Goal: Task Accomplishment & Management: Manage account settings

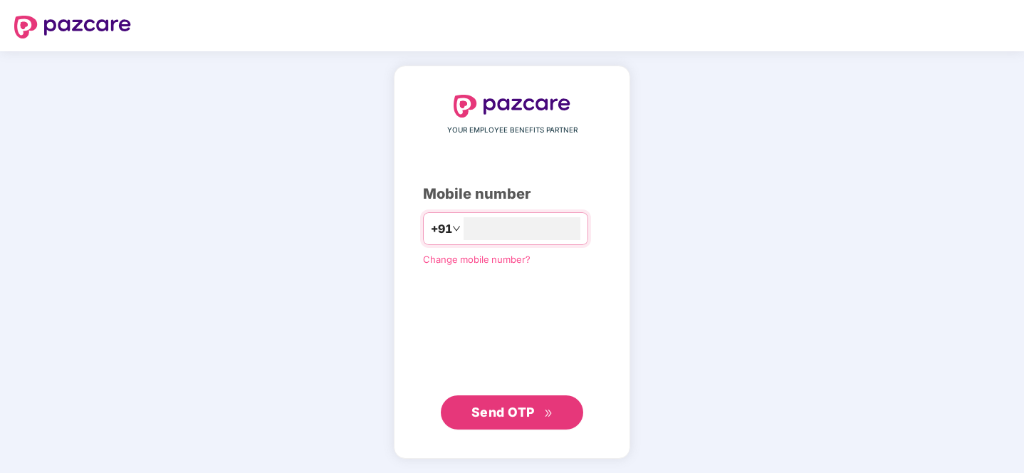
type input "**********"
click at [516, 446] on div "**********" at bounding box center [512, 261] width 236 height 393
click at [518, 418] on span "Send OTP" at bounding box center [502, 411] width 63 height 15
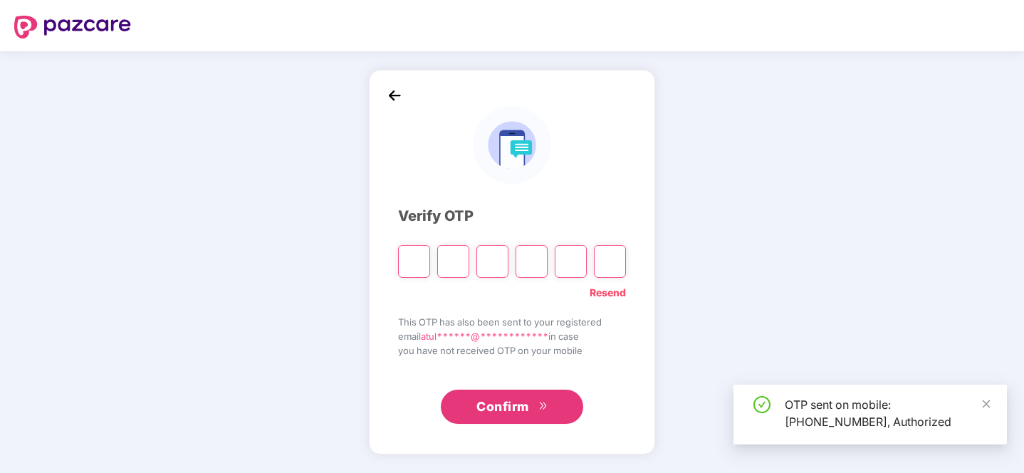
type input "*"
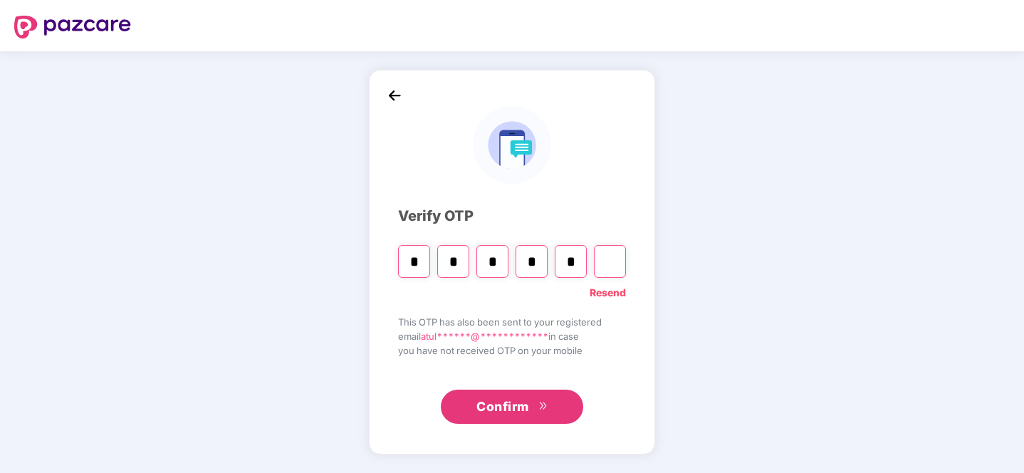
type input "*"
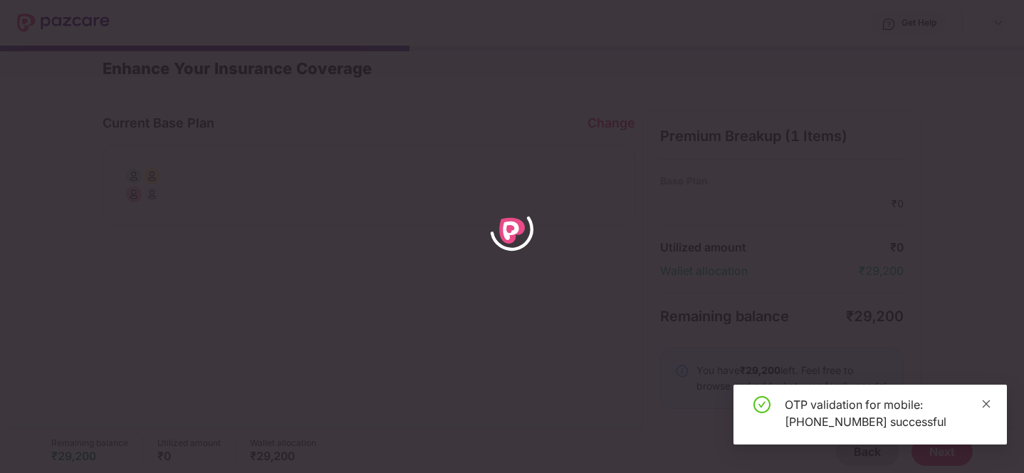
click at [982, 404] on icon "close" at bounding box center [986, 404] width 10 height 10
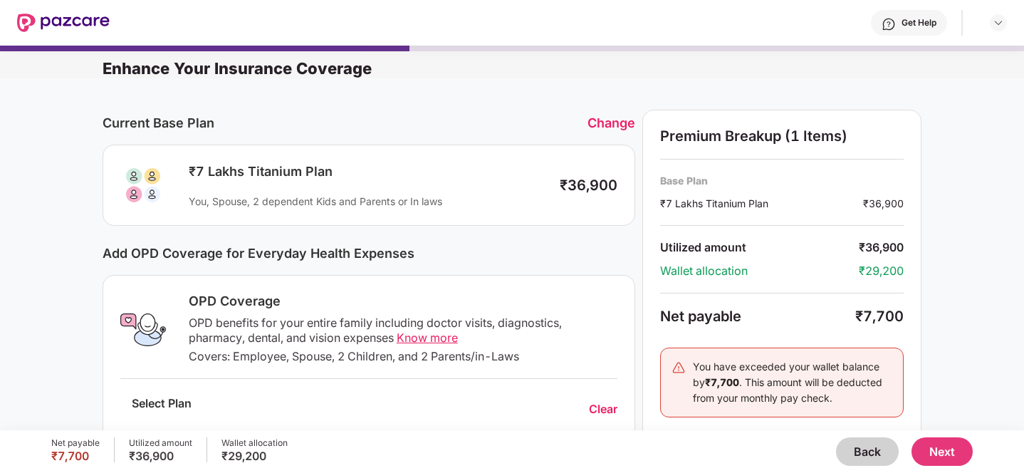
click at [606, 123] on div "Change" at bounding box center [611, 122] width 48 height 15
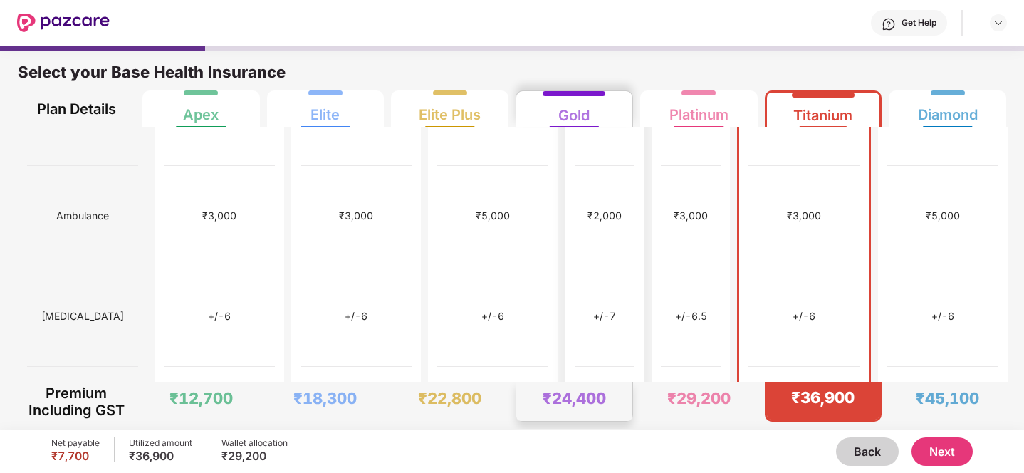
scroll to position [715, 0]
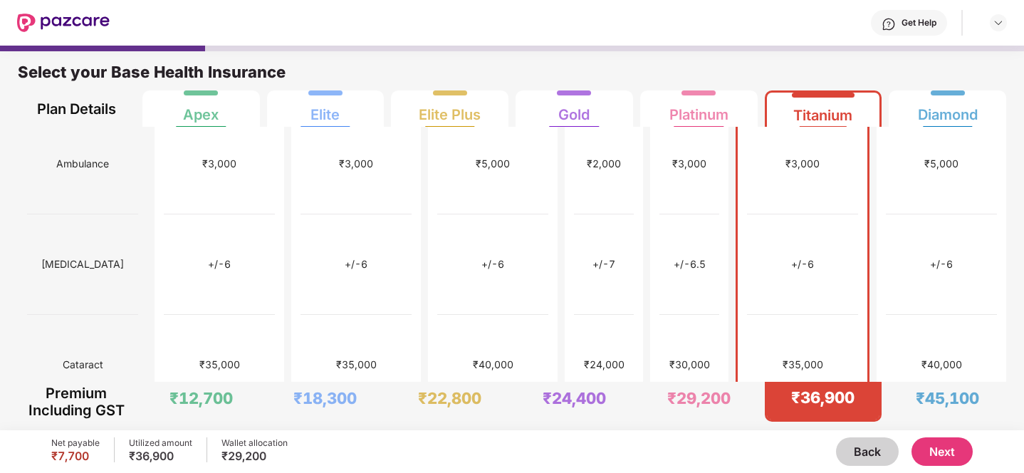
click at [955, 458] on button "Next" at bounding box center [941, 451] width 61 height 28
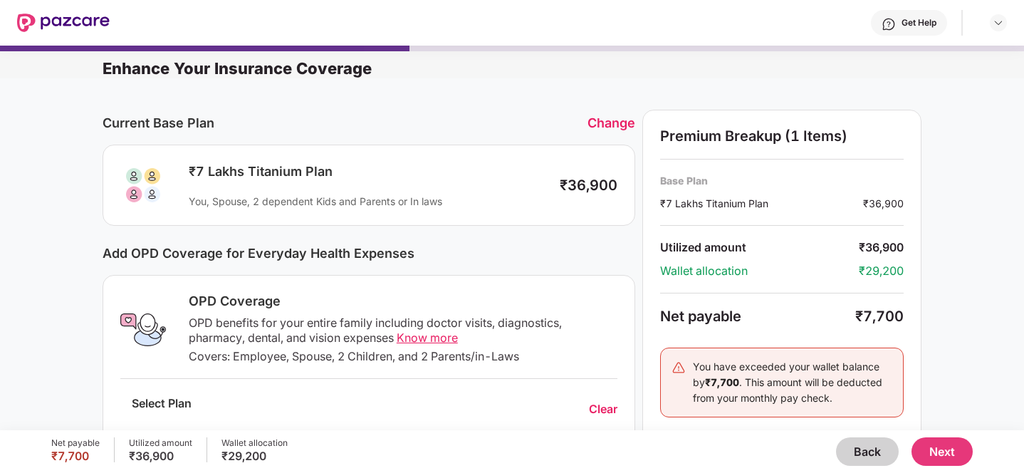
click at [955, 458] on button "Next" at bounding box center [941, 451] width 61 height 28
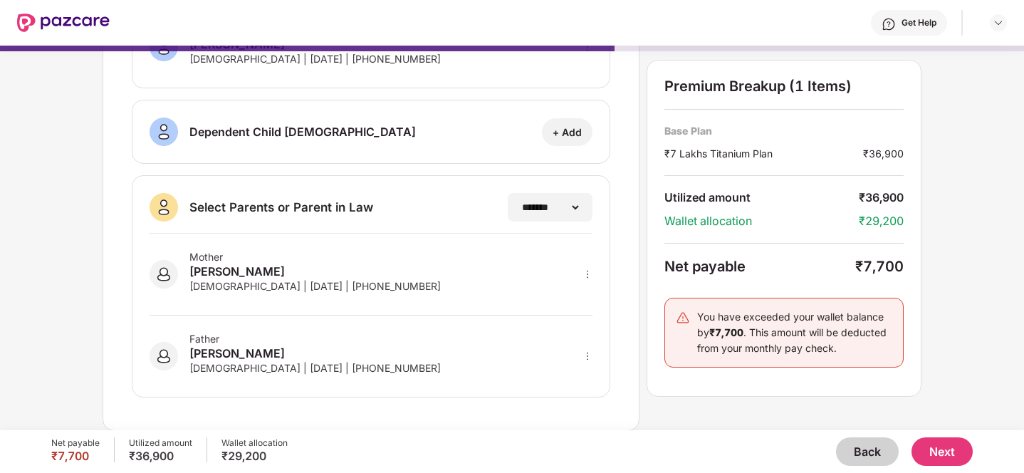
scroll to position [0, 0]
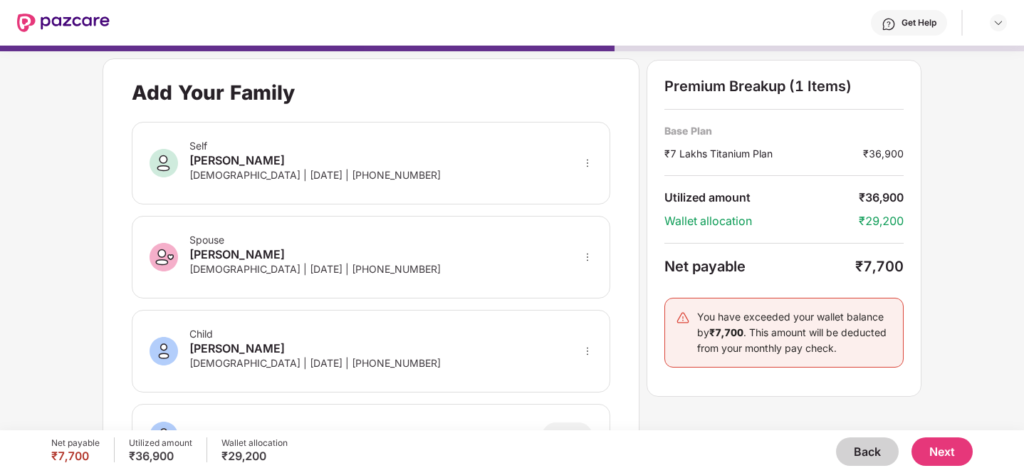
click at [943, 451] on button "Next" at bounding box center [941, 451] width 61 height 28
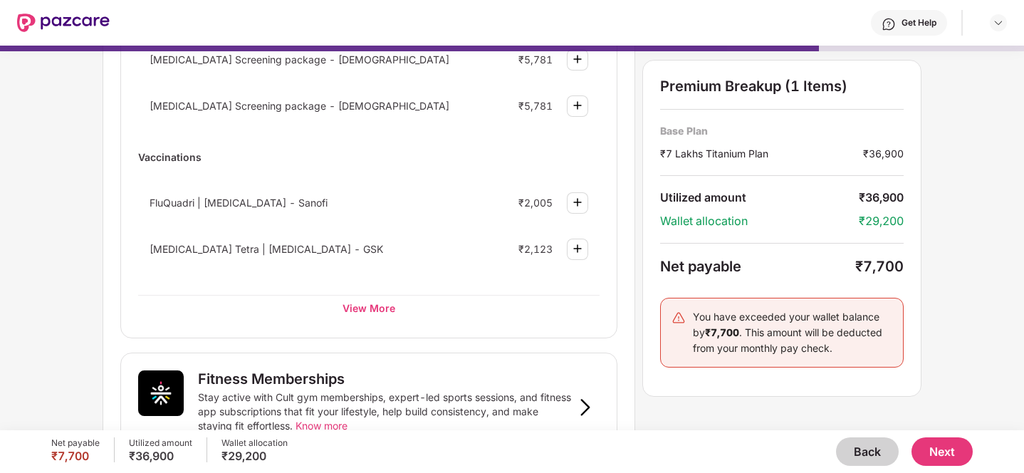
scroll to position [235, 0]
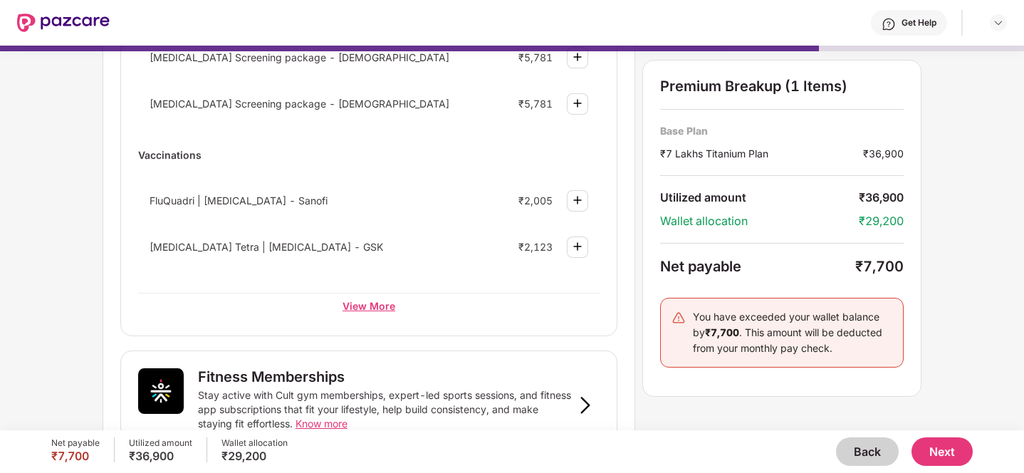
click at [382, 313] on div "View More" at bounding box center [368, 306] width 461 height 26
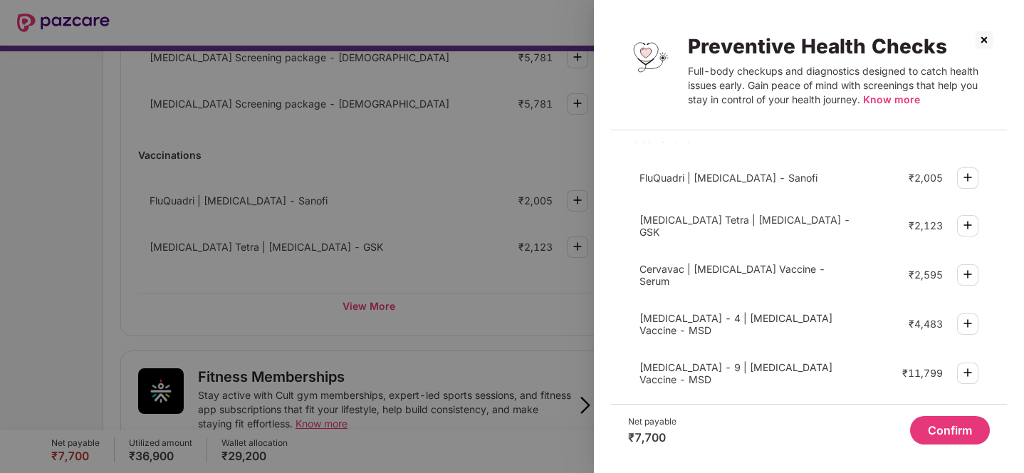
scroll to position [488, 0]
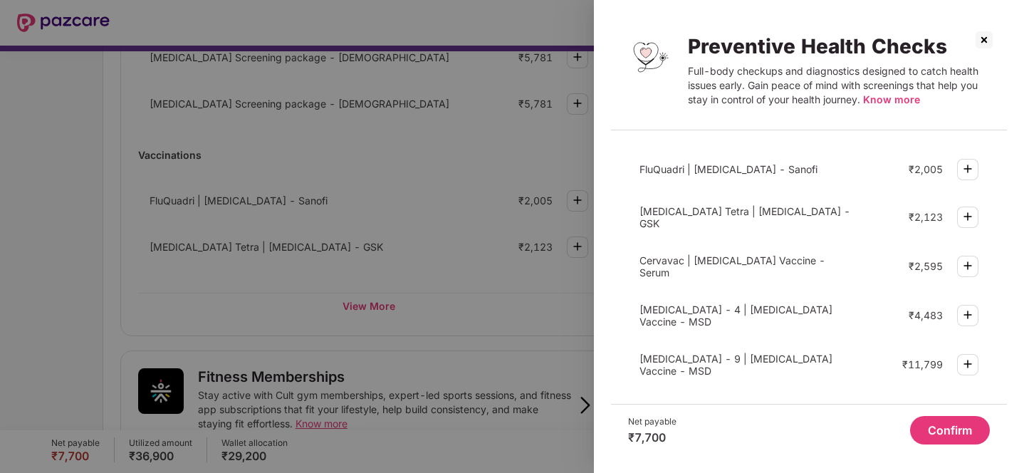
click at [982, 40] on img at bounding box center [983, 39] width 23 height 23
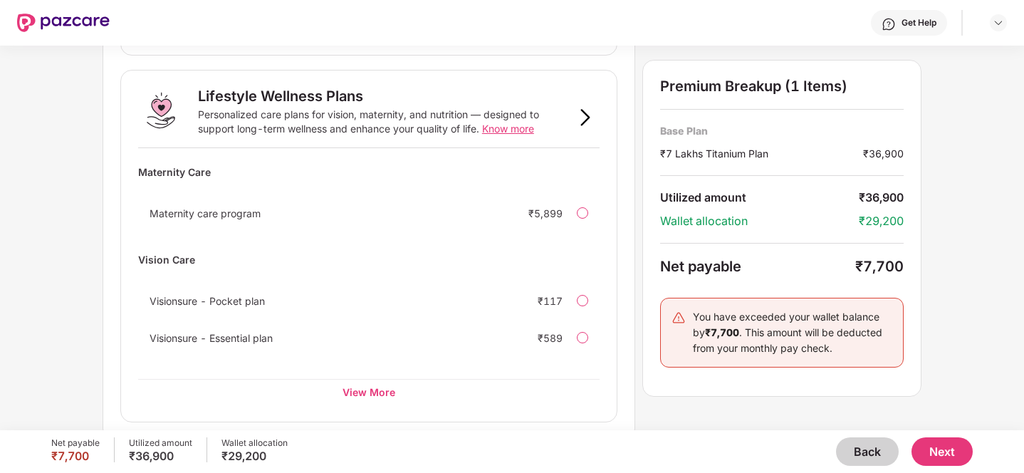
scroll to position [930, 0]
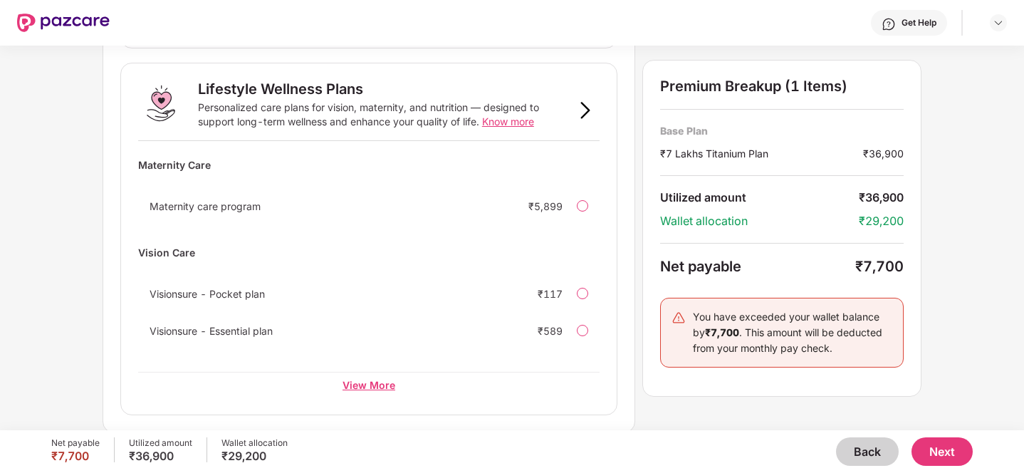
click at [377, 379] on div "View More" at bounding box center [368, 385] width 461 height 26
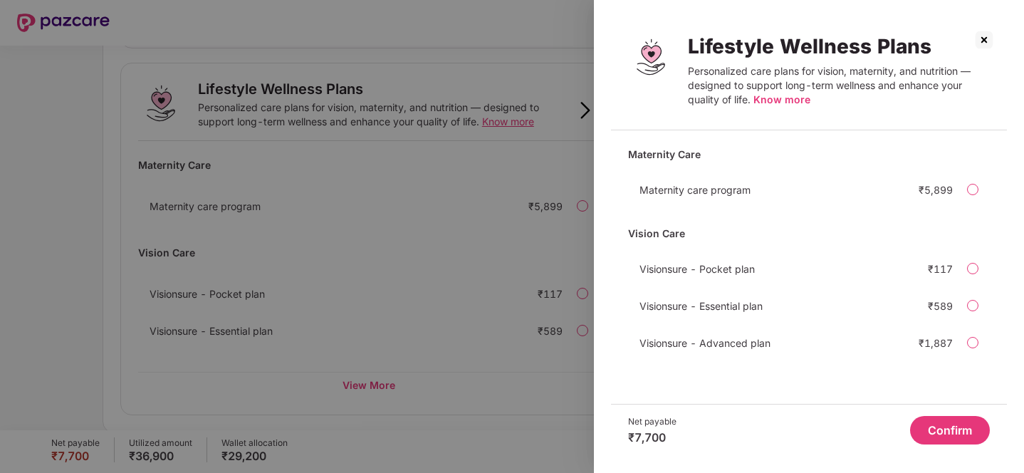
click at [986, 43] on img at bounding box center [983, 39] width 23 height 23
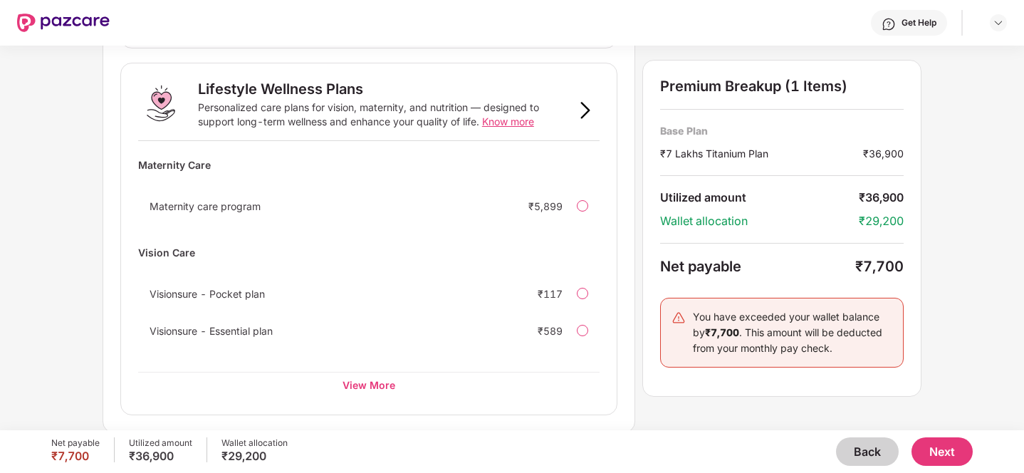
click at [945, 448] on button "Next" at bounding box center [941, 451] width 61 height 28
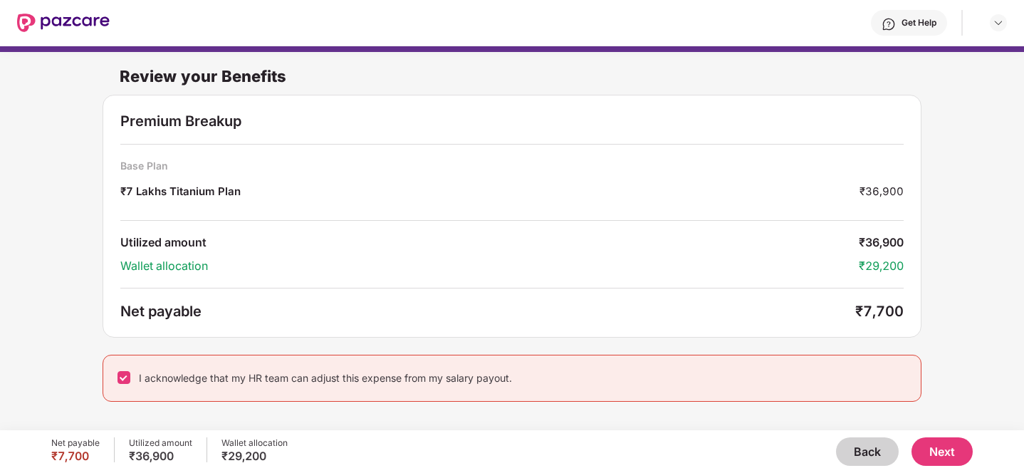
click at [955, 441] on button "Next" at bounding box center [941, 451] width 61 height 28
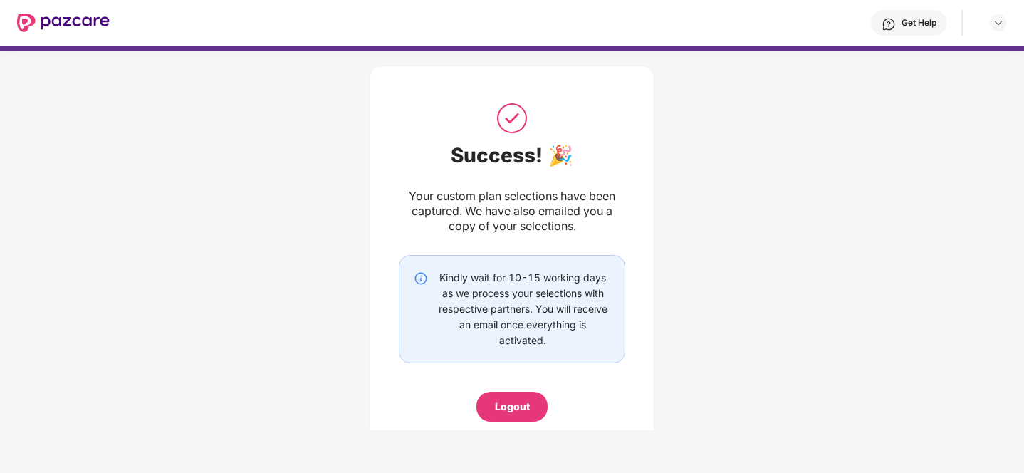
click at [518, 414] on div "Logout" at bounding box center [511, 407] width 71 height 30
